Goal: Task Accomplishment & Management: Use online tool/utility

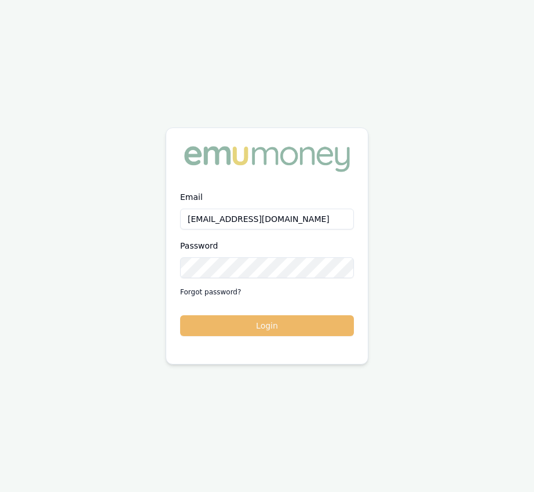
click at [240, 324] on button "Login" at bounding box center [267, 325] width 174 height 21
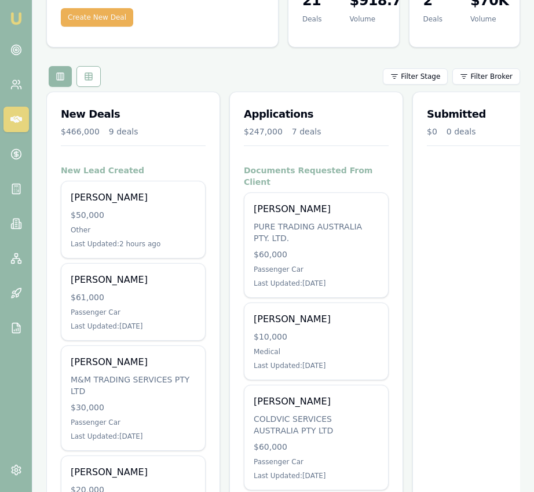
scroll to position [83, 0]
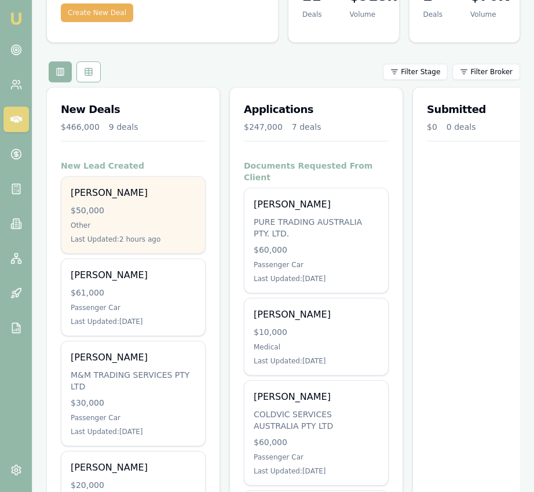
click at [177, 245] on div "[PERSON_NAME] $50,000 Other Last Updated: 2 hours ago" at bounding box center [133, 215] width 144 height 77
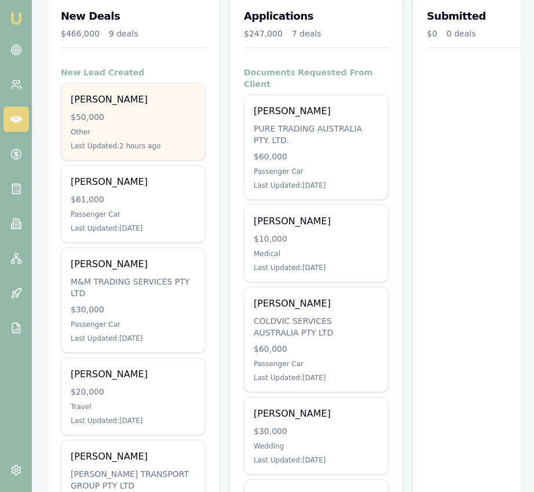
scroll to position [187, 0]
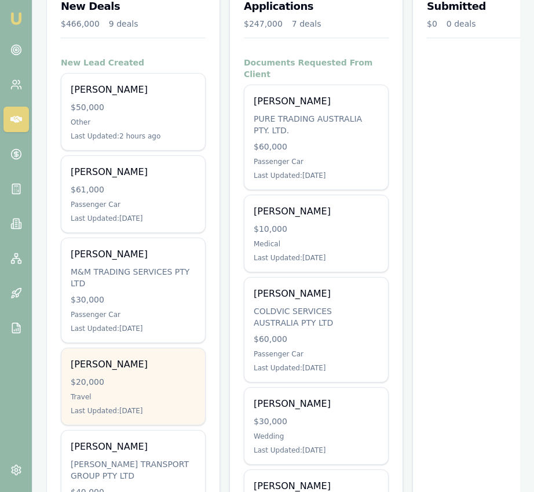
click at [125, 365] on div "[PERSON_NAME]" at bounding box center [133, 365] width 125 height 14
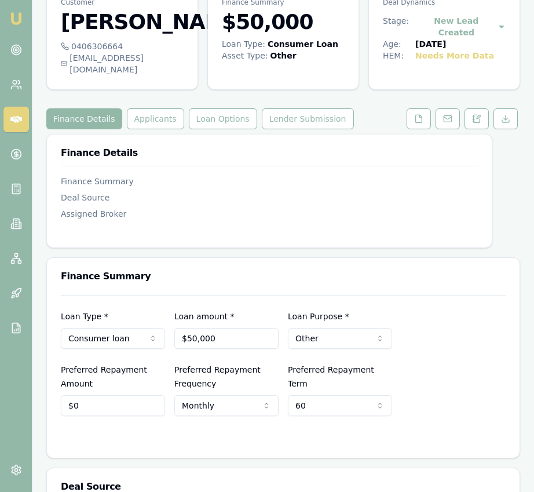
scroll to position [59, 0]
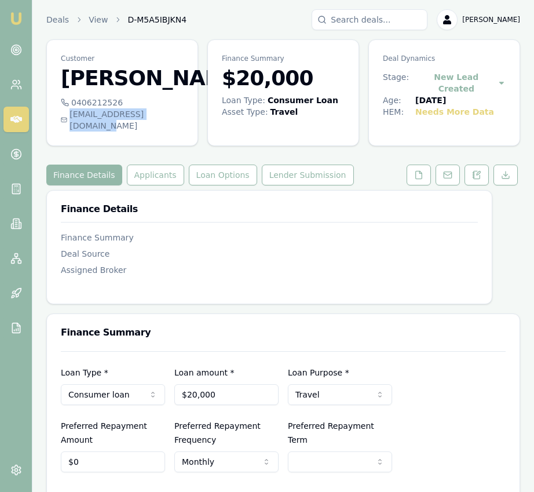
drag, startPoint x: 182, startPoint y: 134, endPoint x: 175, endPoint y: 138, distance: 8.1
click at [175, 132] on div "sashikanth7006@gmail.com" at bounding box center [122, 119] width 123 height 23
copy div "sashikanth7006@gmail.com"
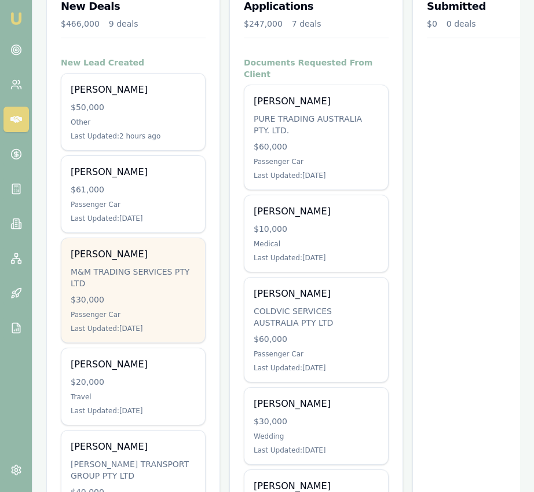
click at [130, 276] on div "M&M TRADING SERVICES PTY LTD" at bounding box center [133, 277] width 125 height 23
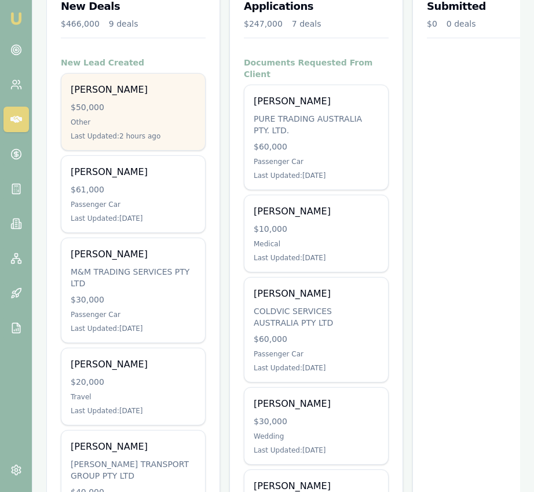
click at [153, 100] on div "[PERSON_NAME] $50,000 Other Last Updated: 2 hours ago" at bounding box center [133, 112] width 144 height 77
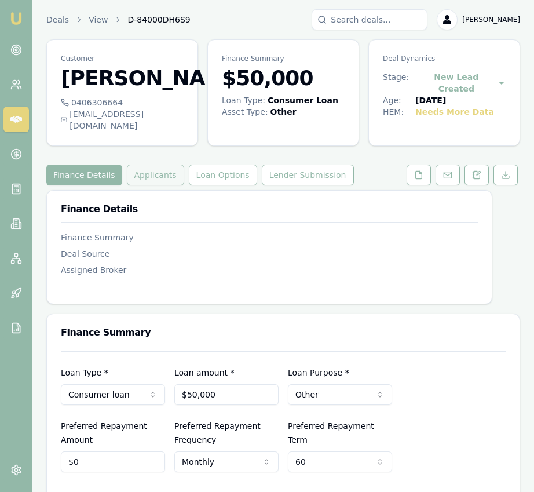
click at [154, 185] on button "Applicants" at bounding box center [155, 175] width 57 height 21
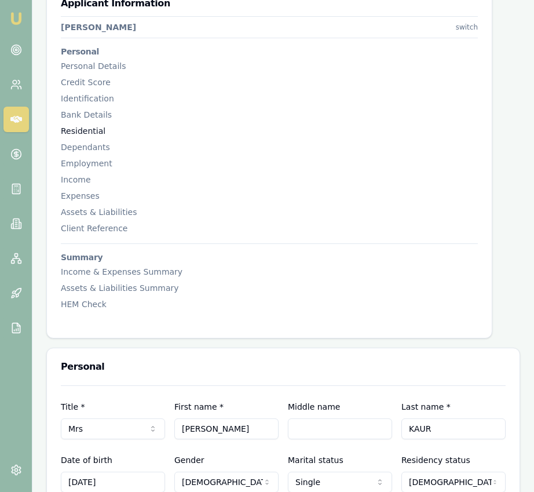
scroll to position [96, 0]
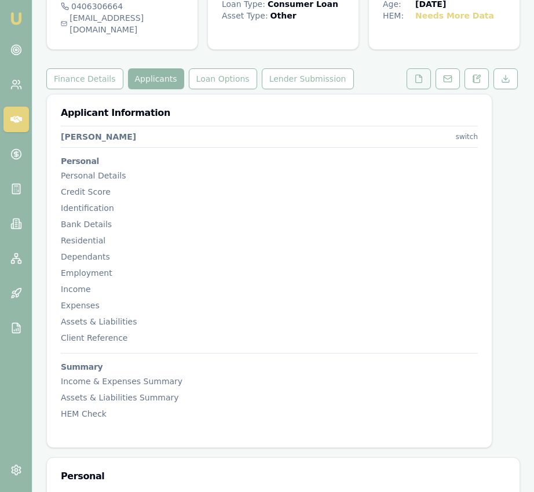
click at [418, 89] on button at bounding box center [419, 78] width 24 height 21
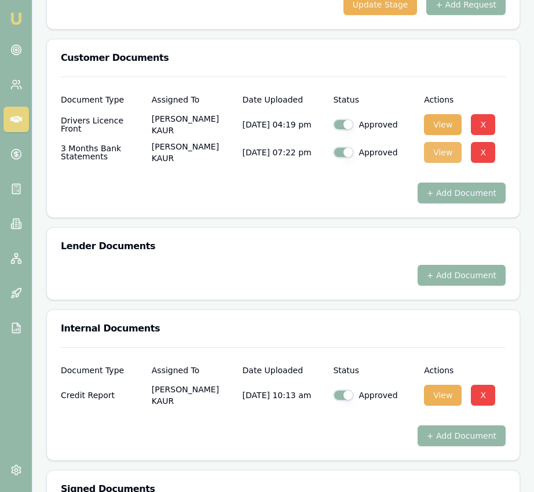
scroll to position [427, 0]
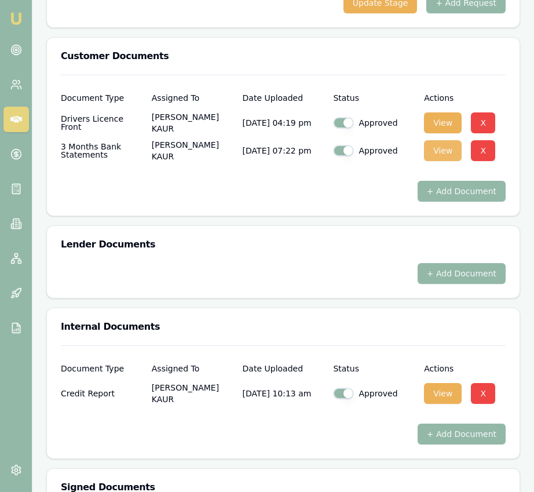
click at [436, 156] on button "View" at bounding box center [443, 150] width 38 height 21
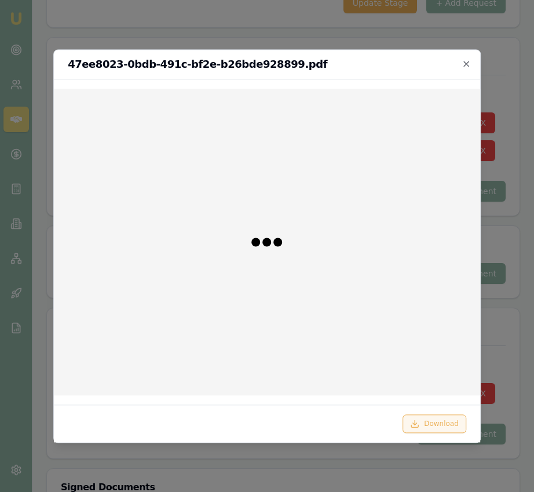
click at [433, 421] on button "Download" at bounding box center [435, 423] width 64 height 19
click at [531, 275] on div at bounding box center [267, 246] width 534 height 492
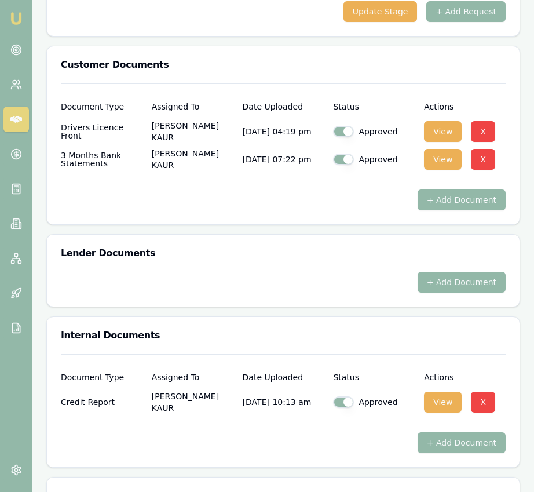
scroll to position [0, 0]
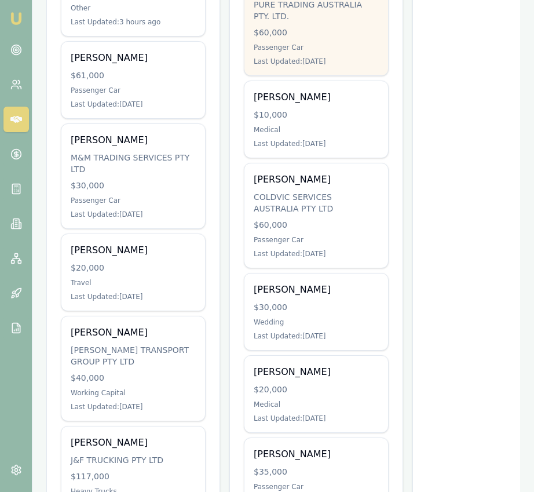
scroll to position [303, 0]
